Goal: Book appointment/travel/reservation

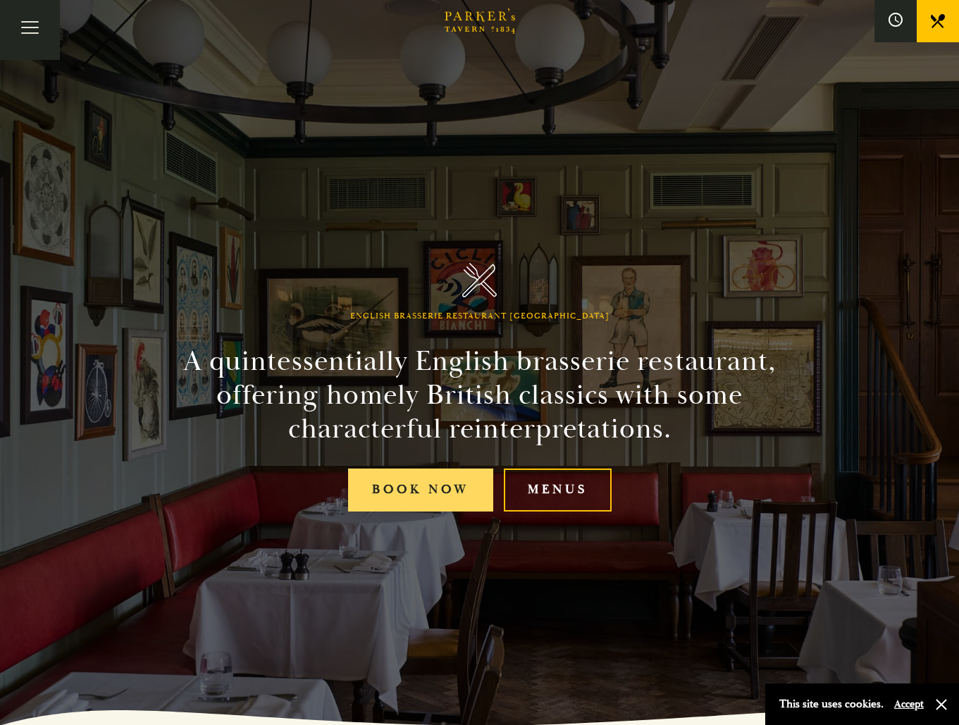
click at [449, 482] on link "Book Now" at bounding box center [420, 490] width 145 height 43
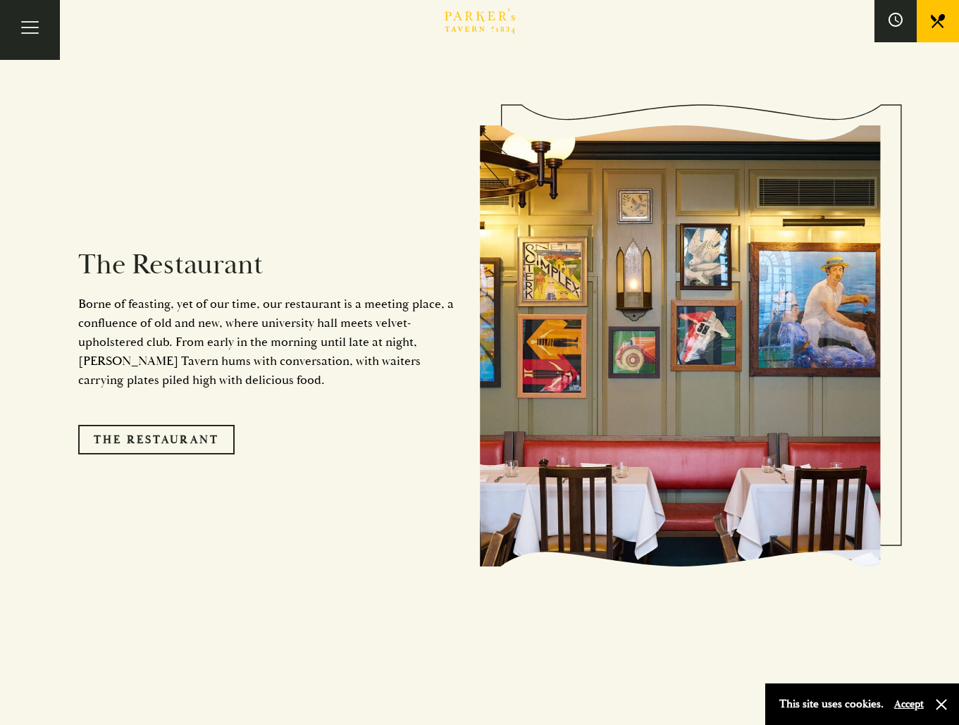
scroll to position [1268, 0]
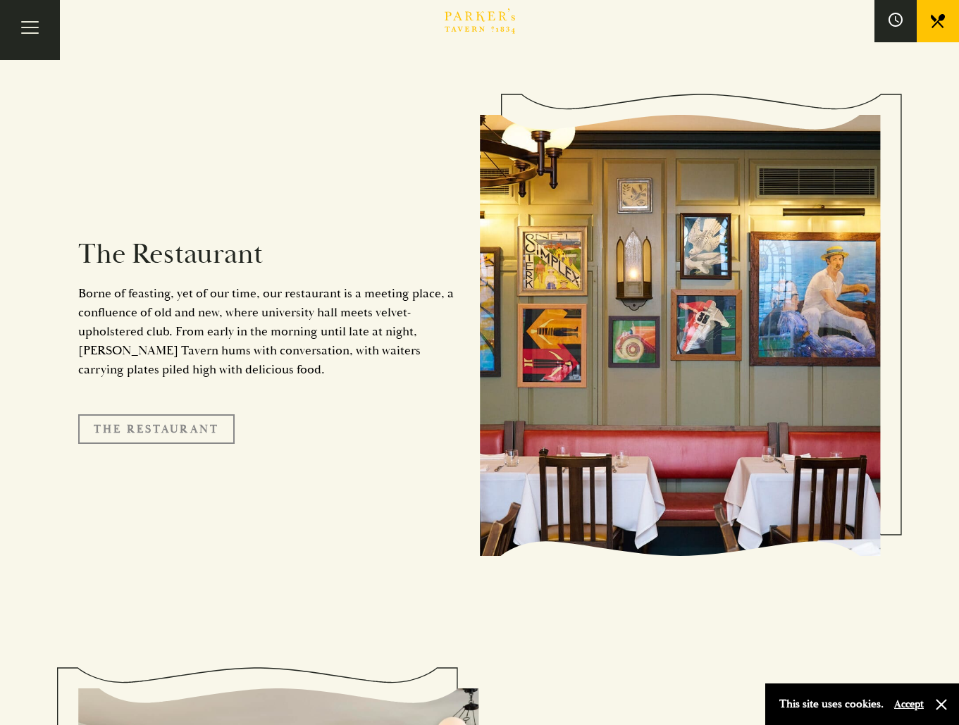
click at [196, 414] on link "The Restaurant" at bounding box center [156, 429] width 156 height 30
